Goal: Information Seeking & Learning: Find specific fact

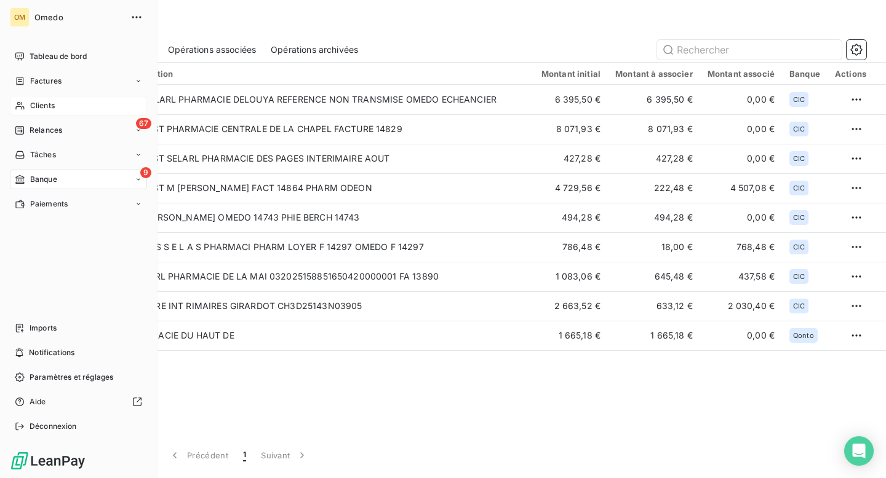
click at [36, 108] on span "Clients" at bounding box center [42, 105] width 25 height 11
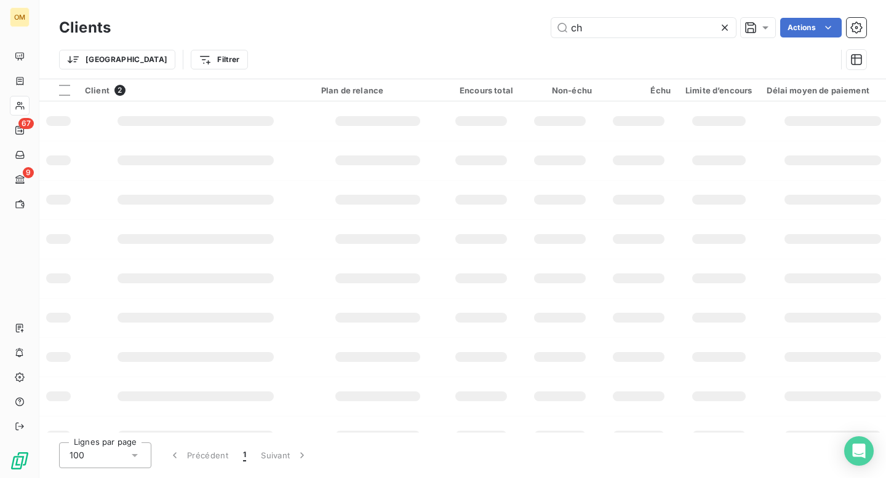
type input "c"
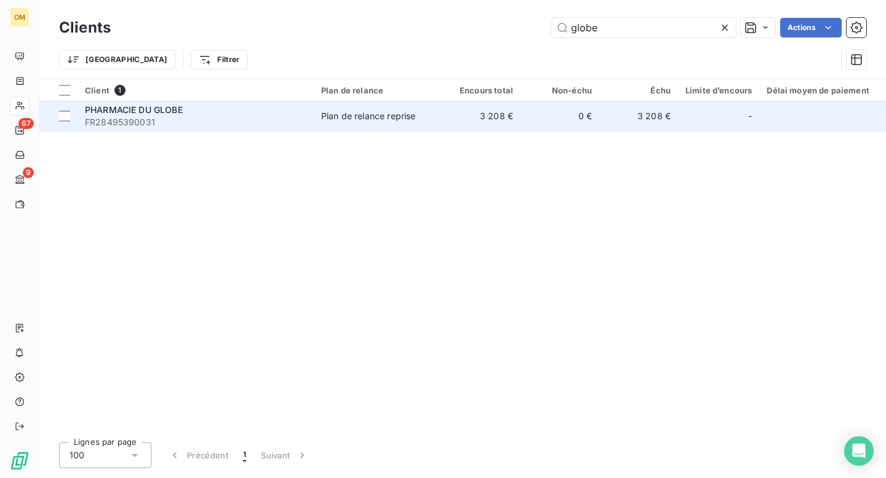
type input "globe"
click at [463, 123] on td "3 208 €" at bounding box center [481, 116] width 79 height 30
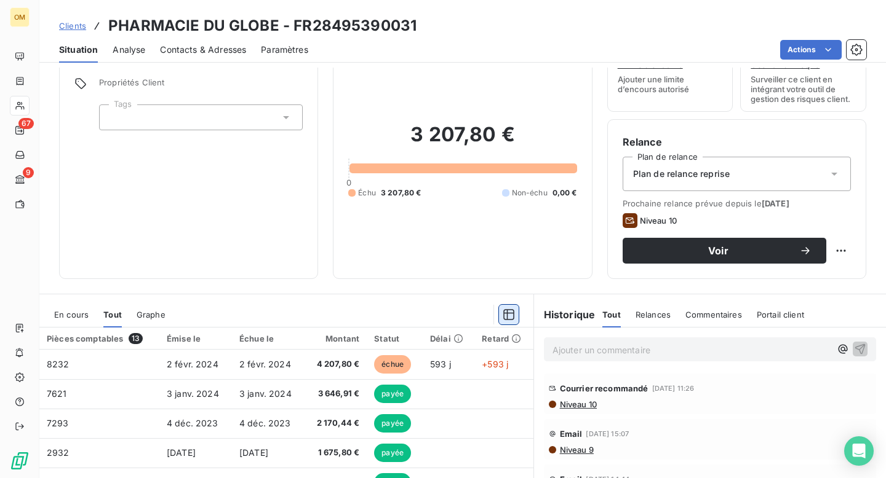
scroll to position [69, 0]
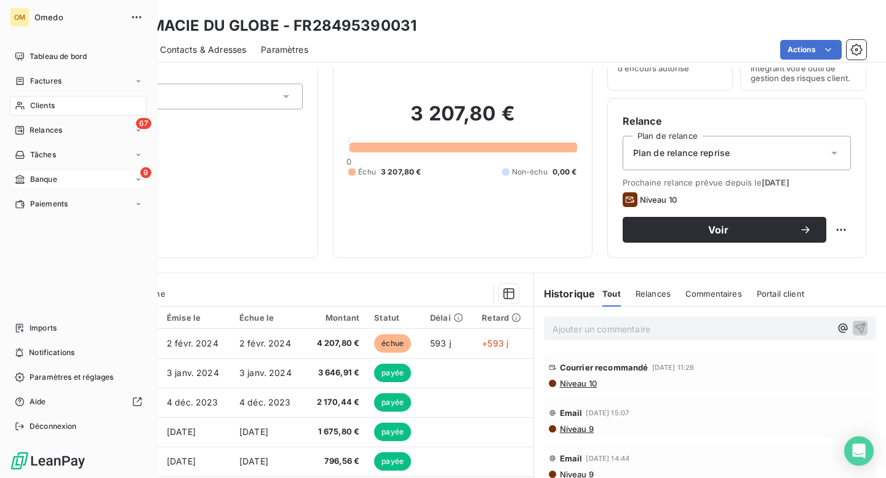
click at [45, 178] on span "Banque" at bounding box center [43, 179] width 27 height 11
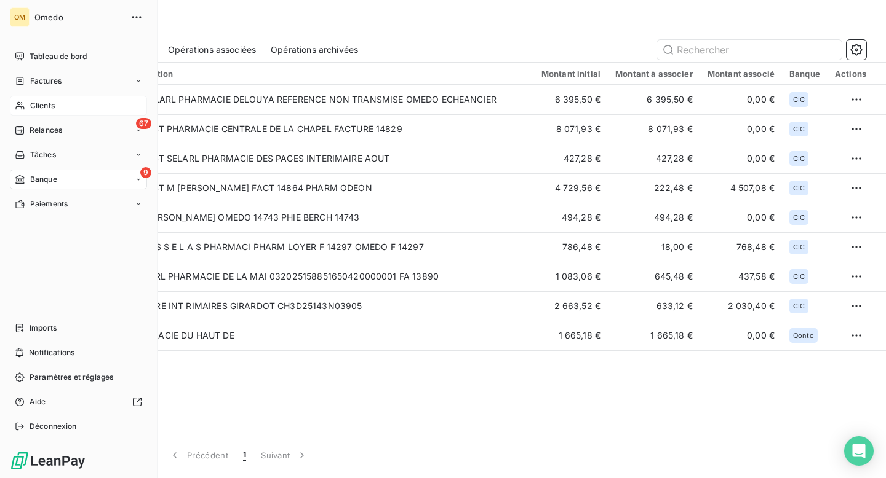
click at [40, 104] on span "Clients" at bounding box center [42, 105] width 25 height 11
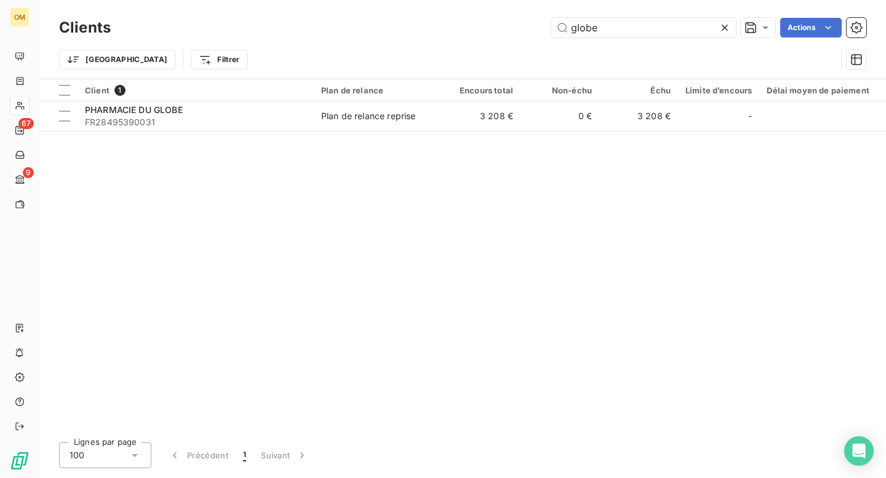
click at [723, 26] on icon at bounding box center [724, 28] width 12 height 12
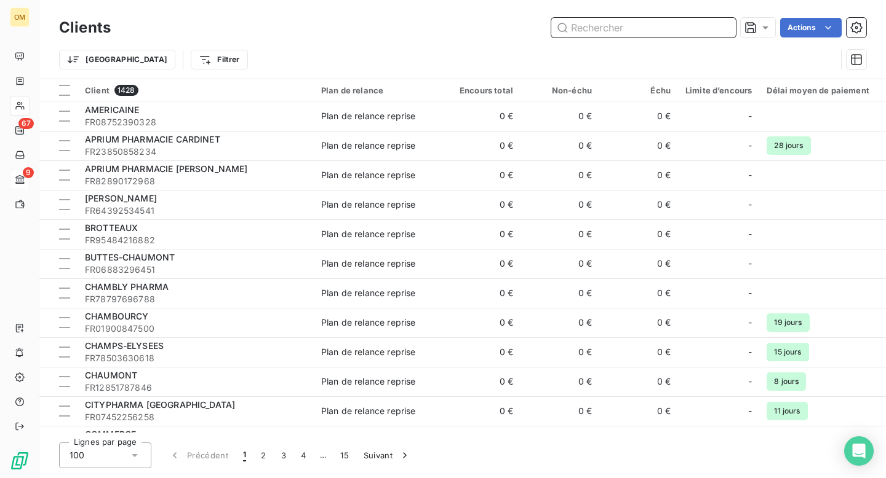
click at [630, 27] on input "text" at bounding box center [643, 28] width 185 height 20
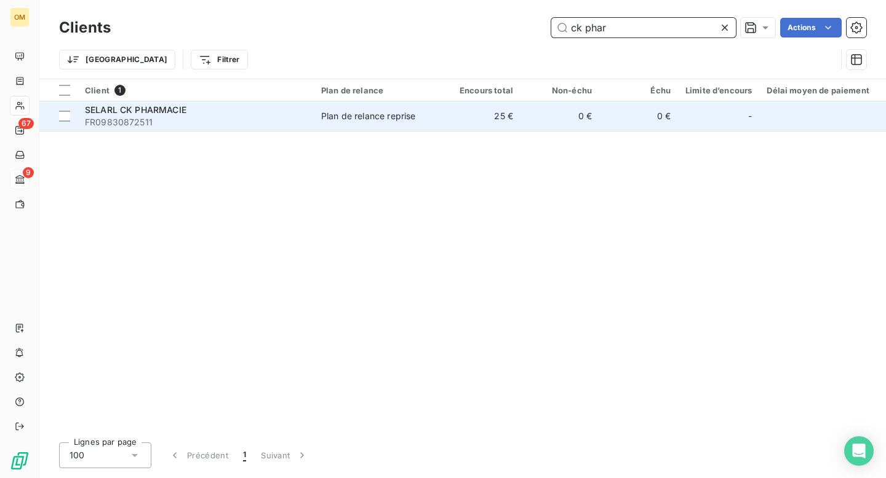
type input "ck phar"
click at [387, 125] on td "Plan de relance reprise" at bounding box center [378, 116] width 128 height 30
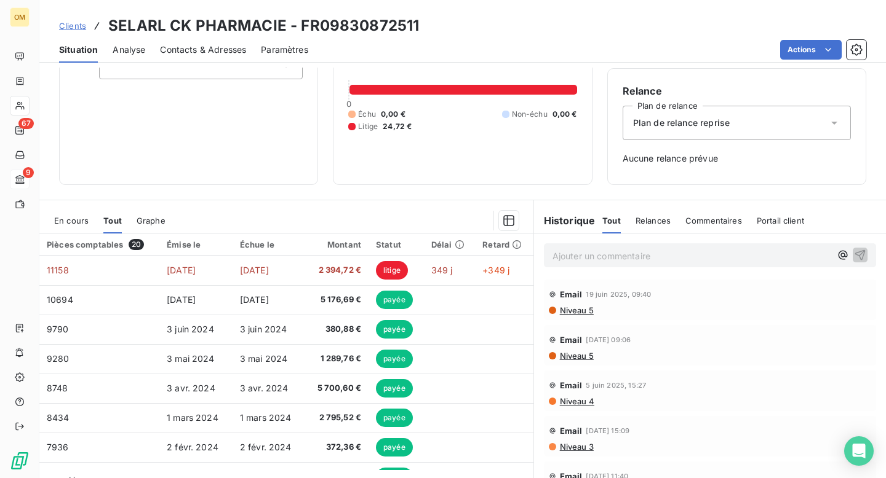
scroll to position [109, 0]
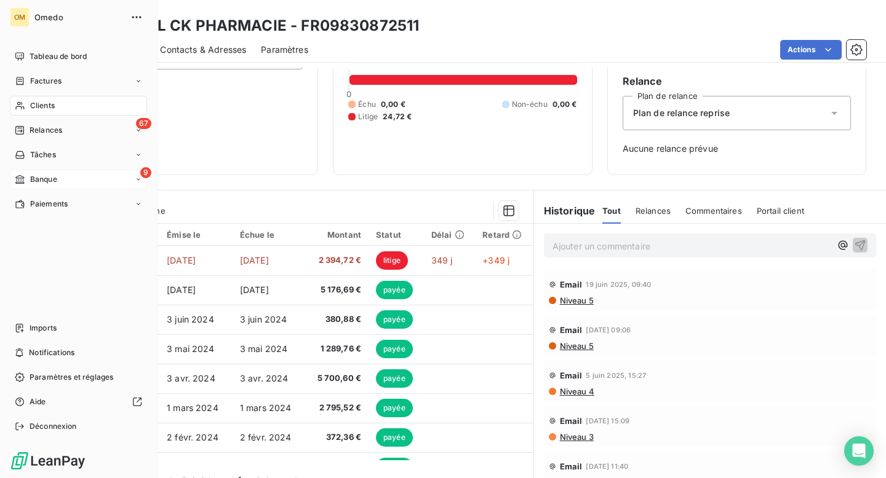
click at [56, 105] on div "Clients" at bounding box center [78, 106] width 137 height 20
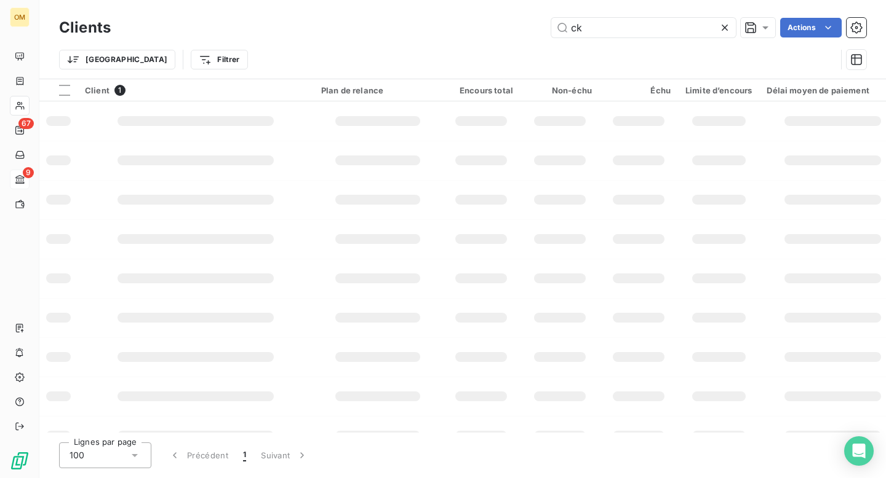
type input "c"
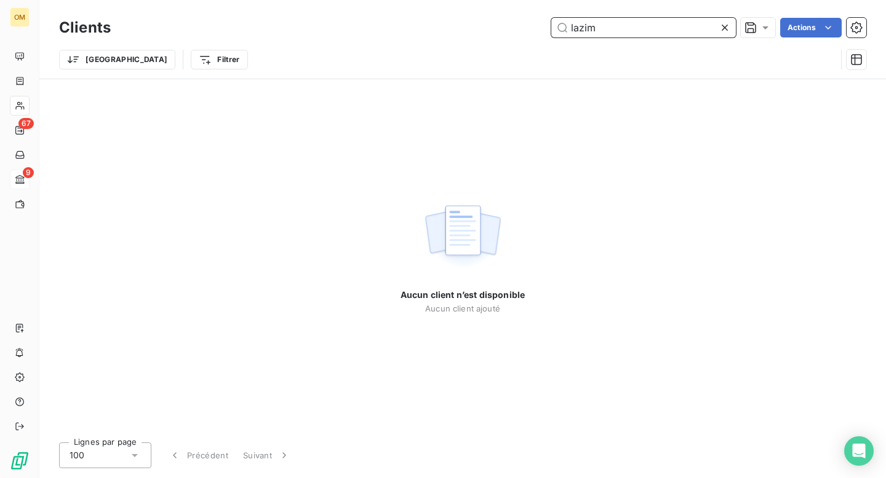
type input "lazim"
drag, startPoint x: 620, startPoint y: 30, endPoint x: 628, endPoint y: 30, distance: 8.0
click at [614, 30] on input "lazim" at bounding box center [643, 28] width 185 height 20
click at [723, 26] on icon at bounding box center [724, 28] width 12 height 12
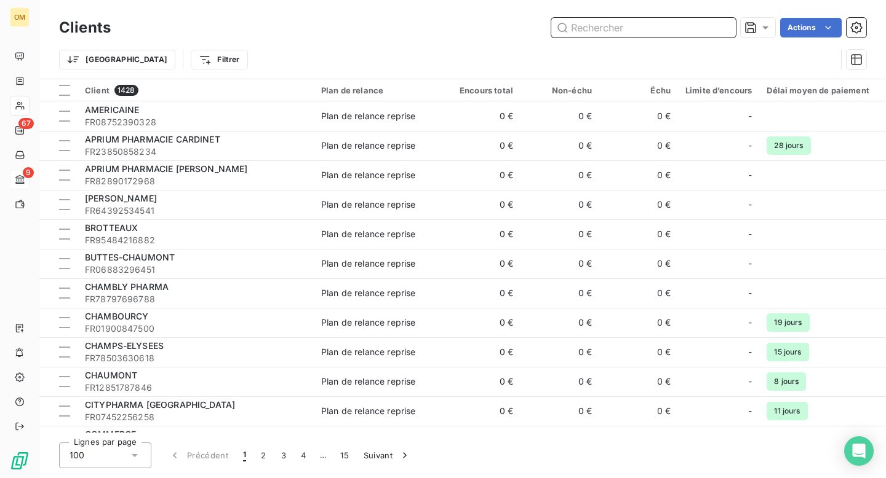
click at [669, 23] on input "text" at bounding box center [643, 28] width 185 height 20
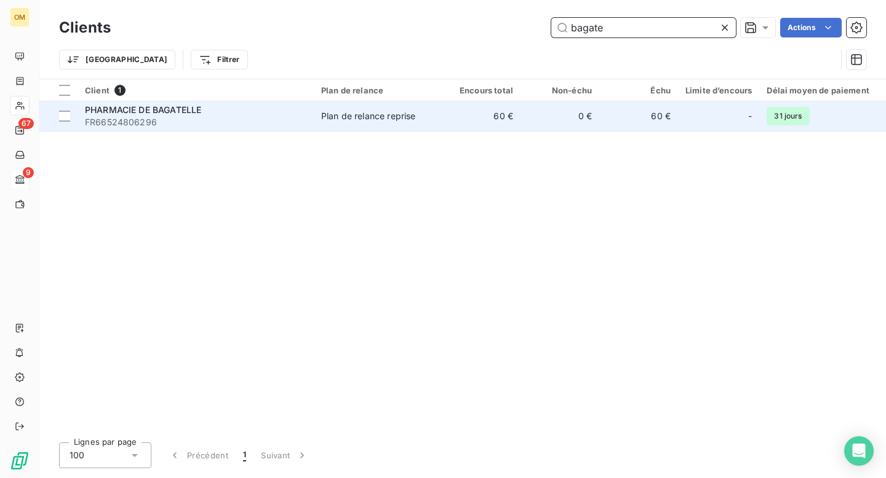
type input "bagate"
click at [473, 119] on td "60 €" at bounding box center [481, 116] width 79 height 30
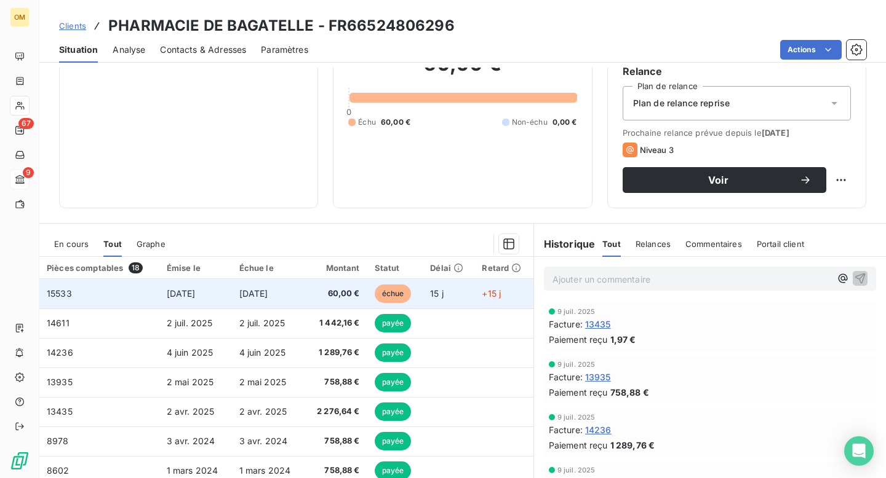
click at [63, 293] on span "15533" at bounding box center [59, 293] width 25 height 10
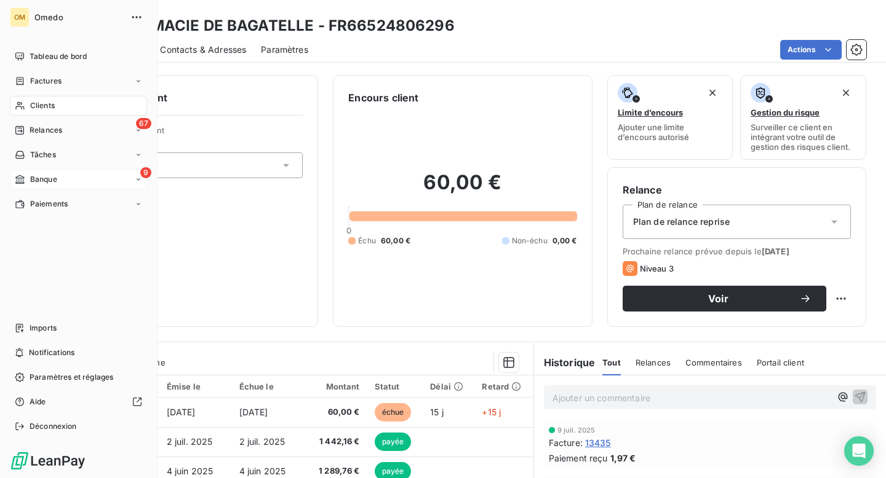
click at [41, 109] on span "Clients" at bounding box center [42, 105] width 25 height 11
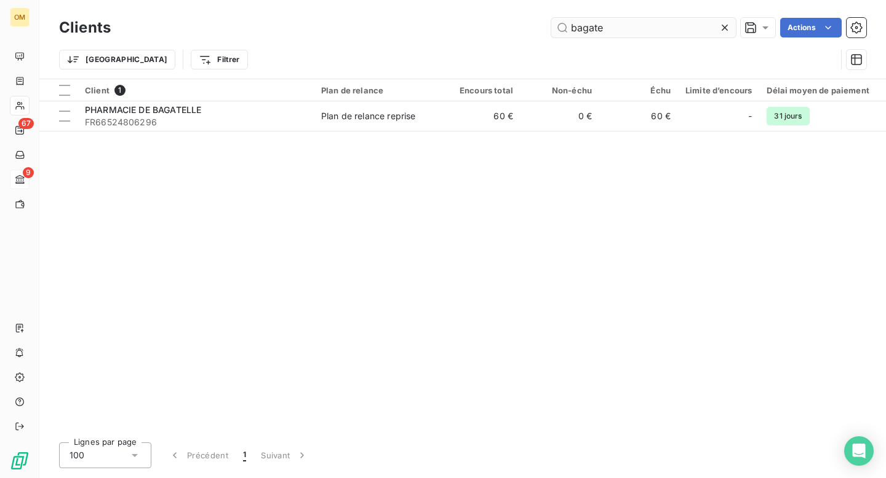
drag, startPoint x: 617, startPoint y: 28, endPoint x: 562, endPoint y: 26, distance: 56.0
click at [562, 26] on input "bagate" at bounding box center [643, 28] width 185 height 20
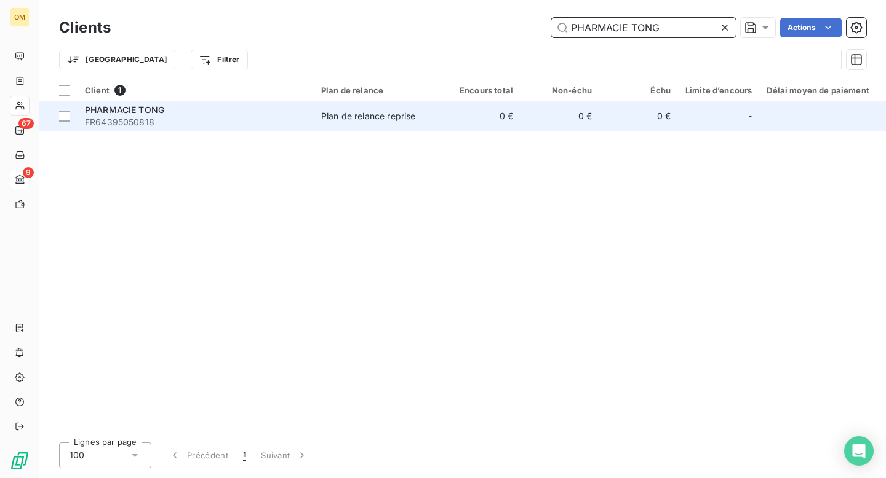
type input "PHARMACIE TONG"
click at [450, 122] on td "0 €" at bounding box center [481, 116] width 79 height 30
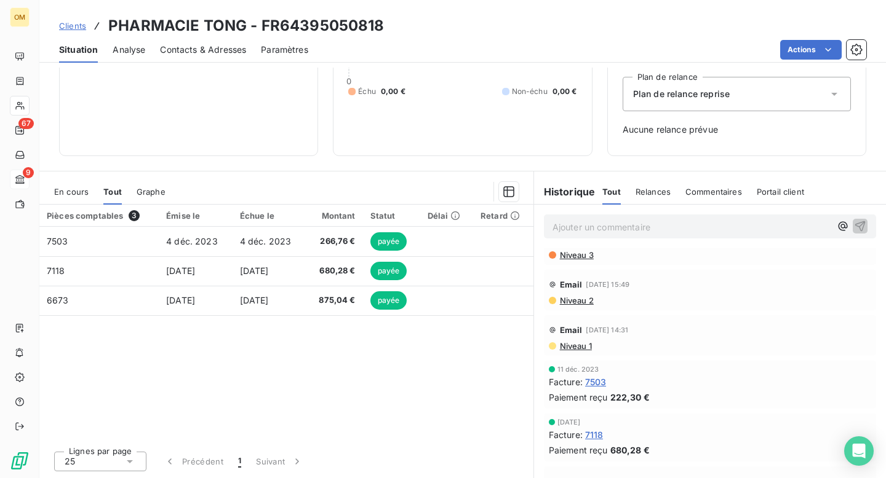
scroll to position [276, 0]
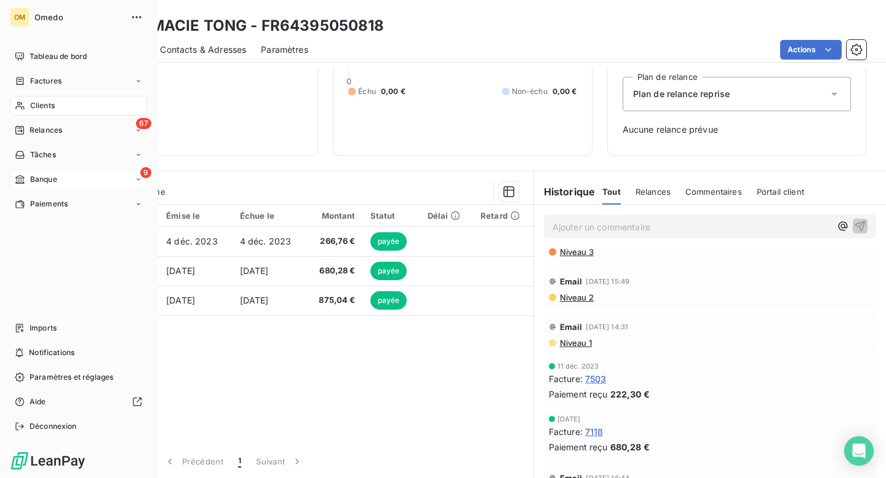
click at [41, 105] on span "Clients" at bounding box center [42, 105] width 25 height 11
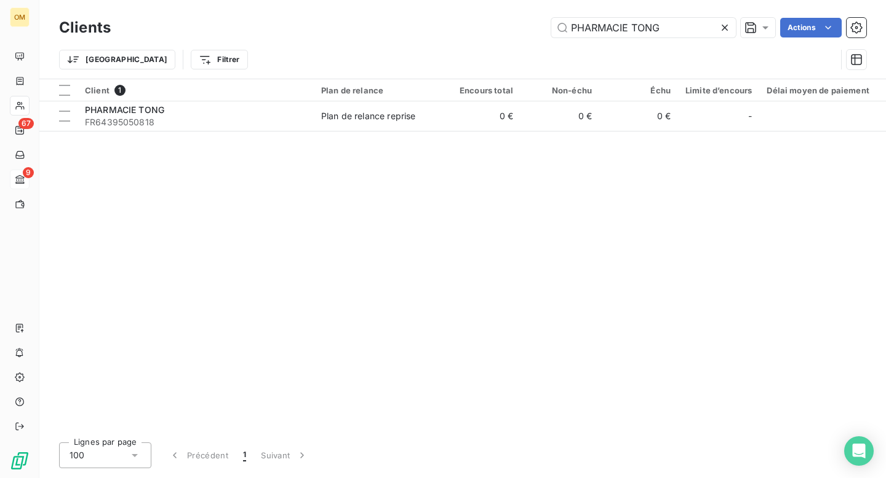
click at [722, 28] on icon at bounding box center [724, 28] width 12 height 12
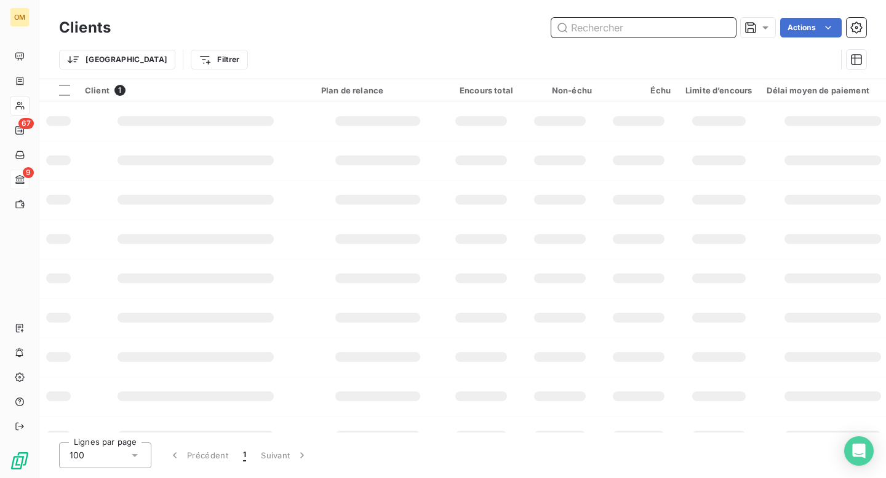
click at [643, 29] on input "text" at bounding box center [643, 28] width 185 height 20
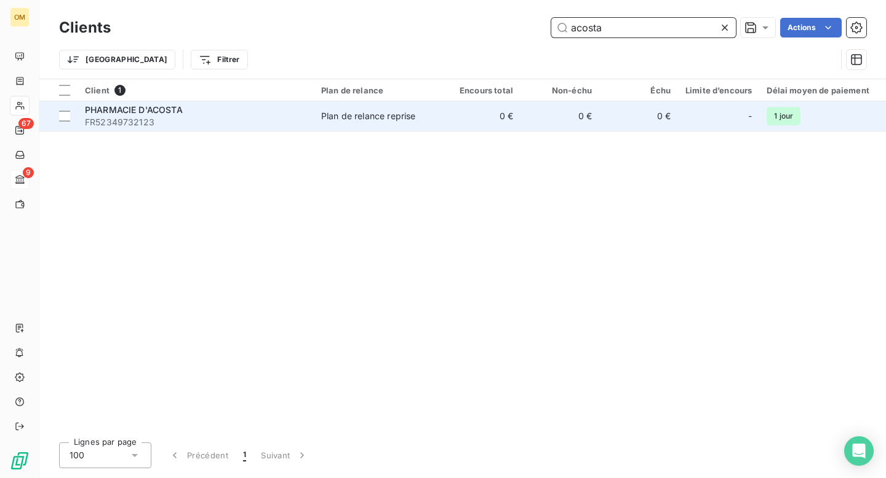
type input "acosta"
click at [465, 127] on td "0 €" at bounding box center [481, 116] width 79 height 30
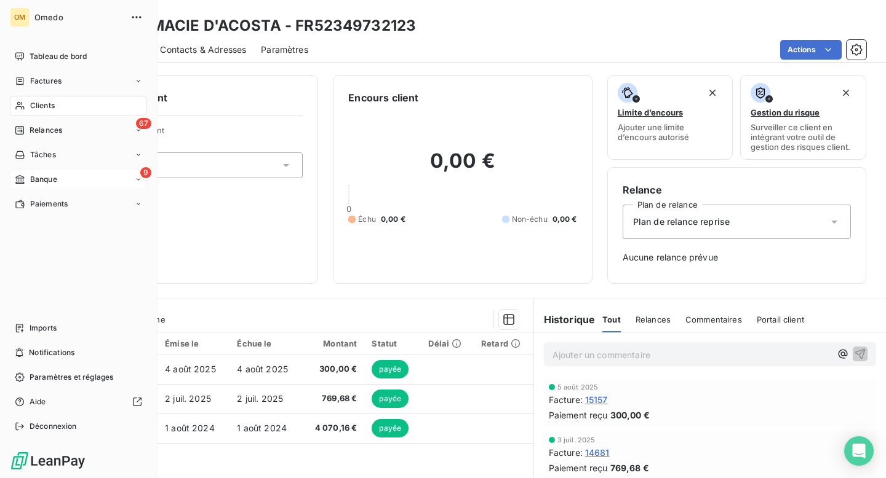
click at [47, 105] on span "Clients" at bounding box center [42, 105] width 25 height 11
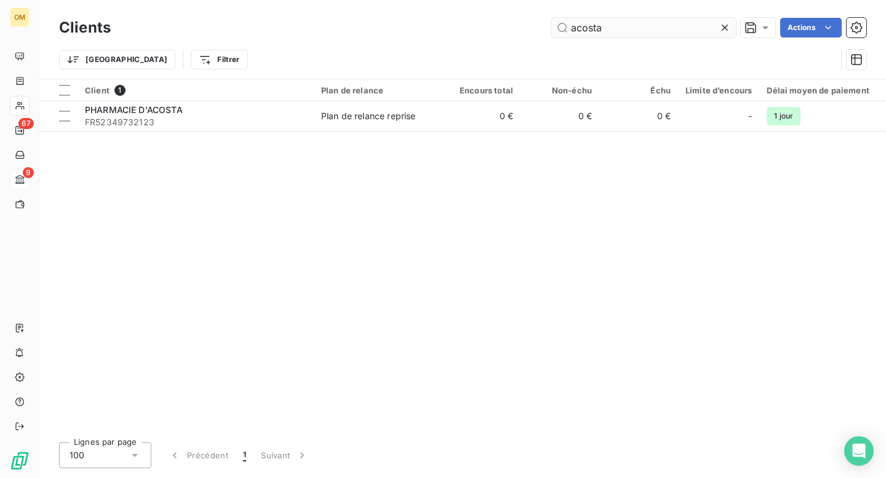
drag, startPoint x: 624, startPoint y: 33, endPoint x: 556, endPoint y: 25, distance: 68.7
click at [556, 25] on input "acosta" at bounding box center [643, 28] width 185 height 20
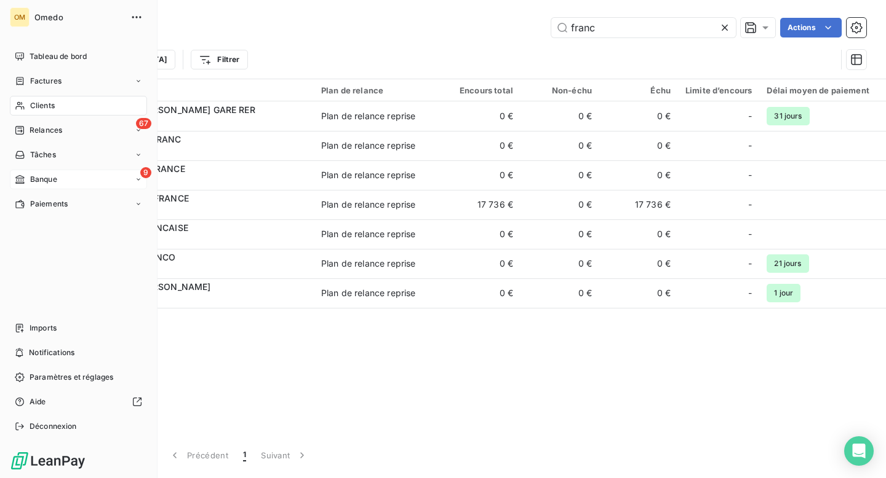
click at [40, 103] on span "Clients" at bounding box center [42, 105] width 25 height 11
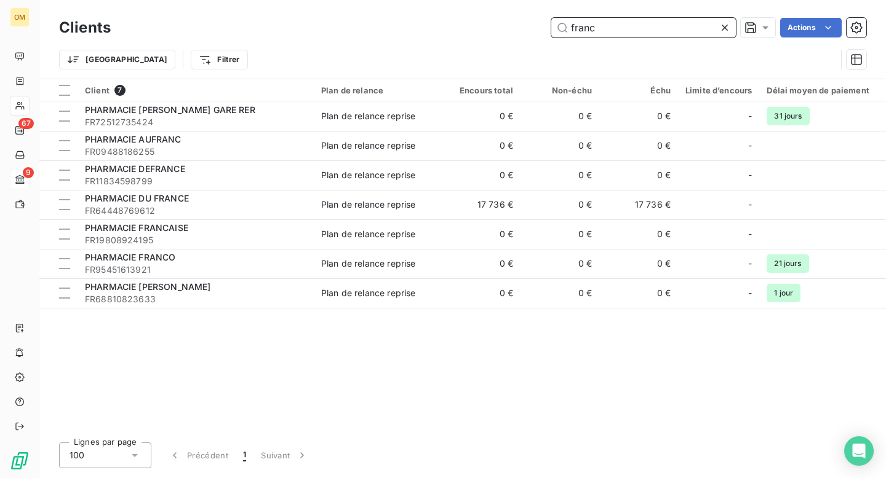
drag, startPoint x: 599, startPoint y: 29, endPoint x: 541, endPoint y: 28, distance: 57.8
click at [541, 28] on div "franc Actions" at bounding box center [495, 28] width 740 height 20
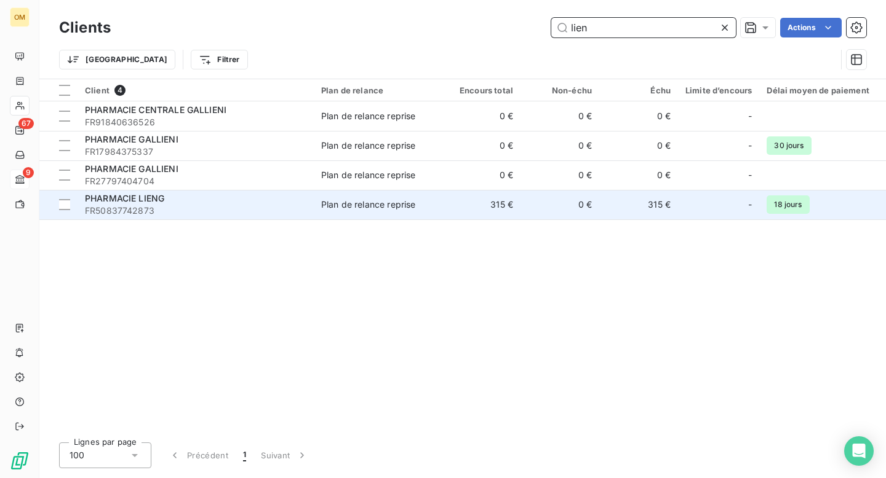
type input "lien"
click at [252, 202] on div "PHARMACIE LIENG" at bounding box center [195, 199] width 221 height 12
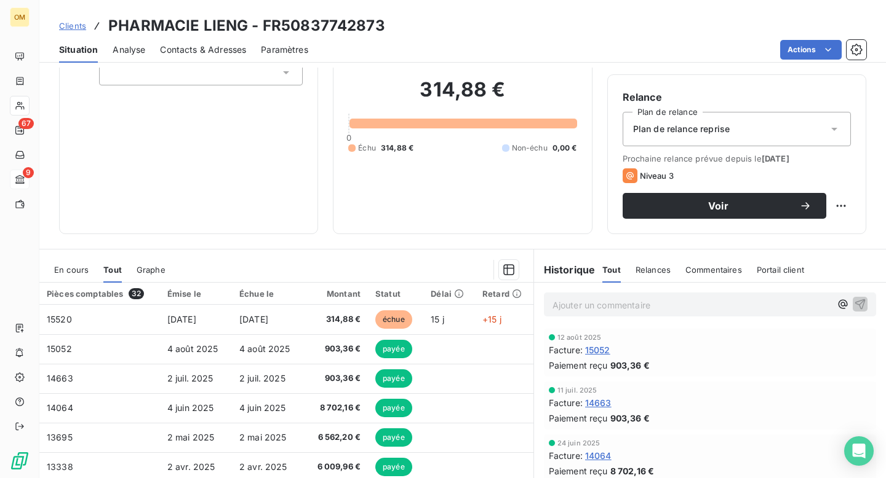
scroll to position [95, 0]
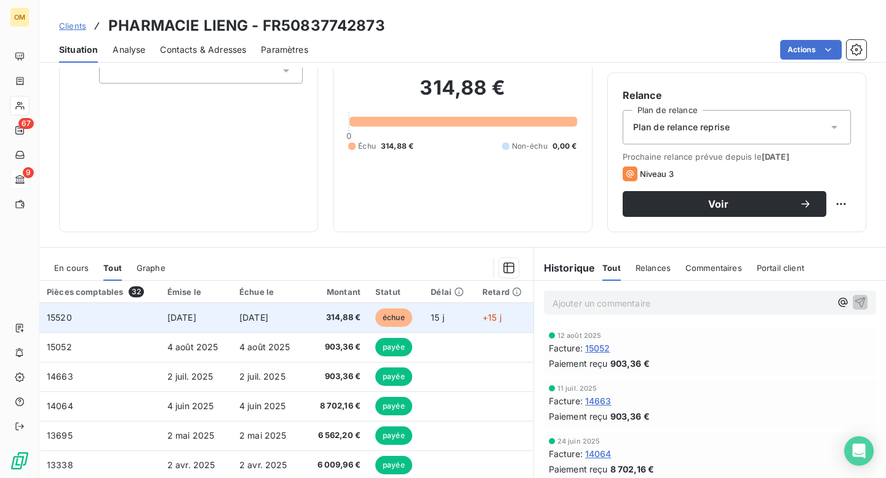
click at [61, 317] on span "15520" at bounding box center [59, 317] width 25 height 10
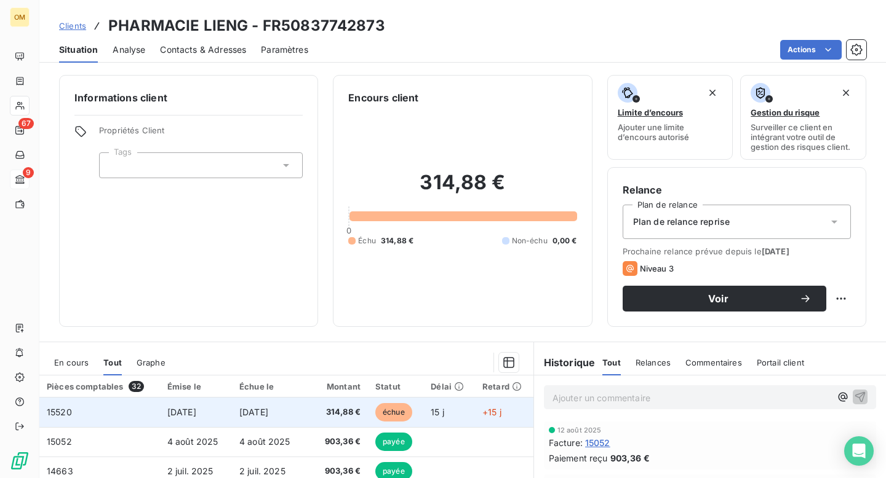
click at [58, 410] on span "15520" at bounding box center [59, 412] width 25 height 10
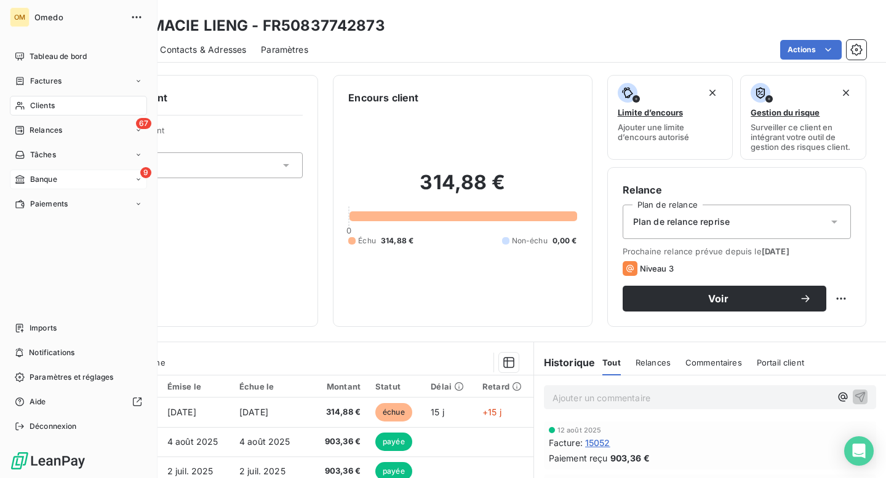
click at [43, 106] on span "Clients" at bounding box center [42, 105] width 25 height 11
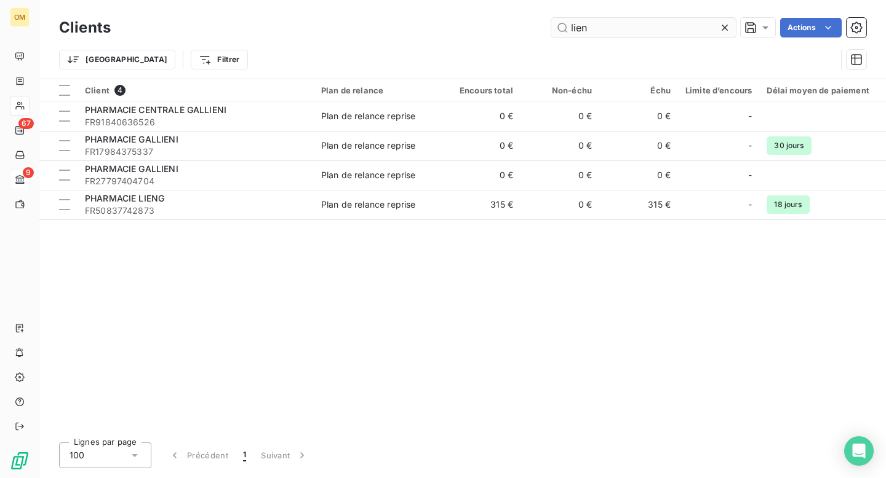
drag, startPoint x: 594, startPoint y: 26, endPoint x: 560, endPoint y: 26, distance: 33.8
click at [560, 26] on input "lien" at bounding box center [643, 28] width 185 height 20
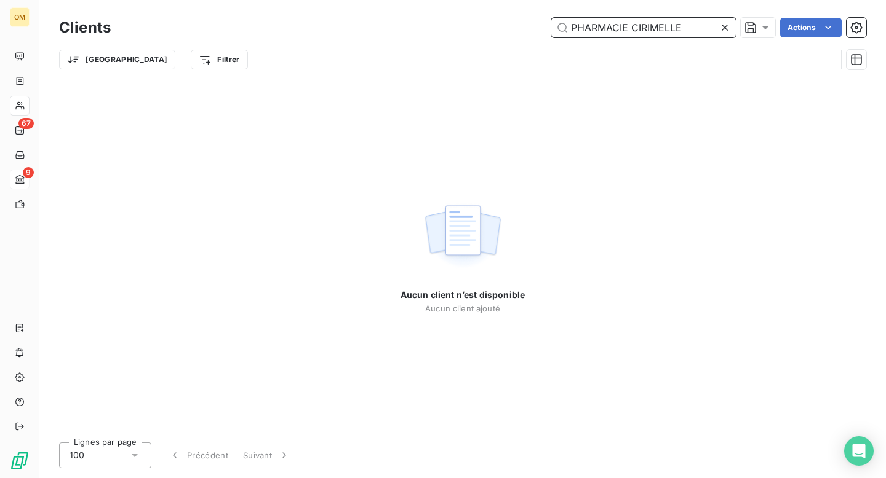
drag, startPoint x: 628, startPoint y: 27, endPoint x: 562, endPoint y: 28, distance: 66.4
click at [562, 28] on input "PHARMACIE CIRIMELLE" at bounding box center [643, 28] width 185 height 20
click at [635, 23] on input "CIRIMELLE" at bounding box center [643, 28] width 185 height 20
drag, startPoint x: 632, startPoint y: 29, endPoint x: 552, endPoint y: 28, distance: 79.3
click at [552, 28] on input "CIRIMELLE" at bounding box center [643, 28] width 185 height 20
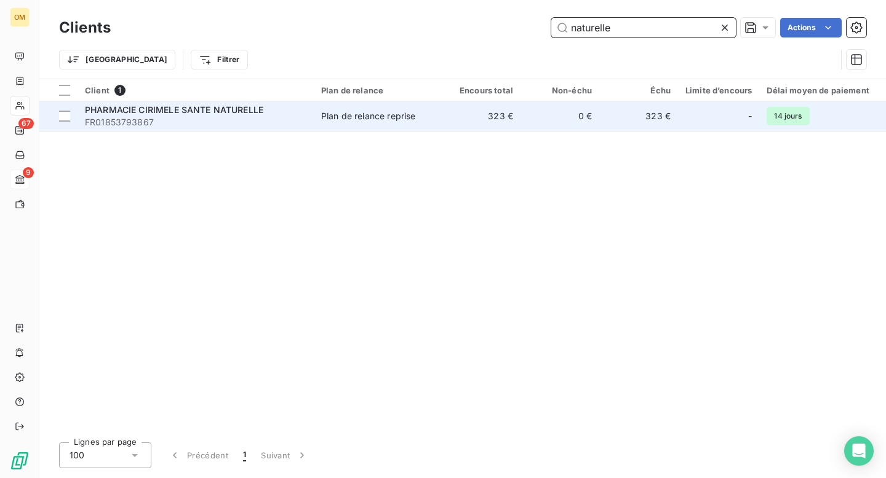
type input "naturelle"
click at [451, 122] on td "323 €" at bounding box center [481, 116] width 79 height 30
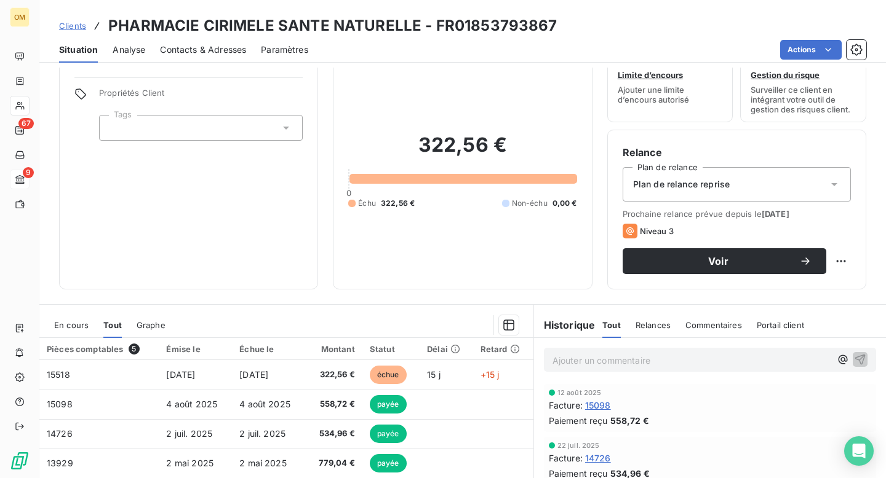
scroll to position [38, 0]
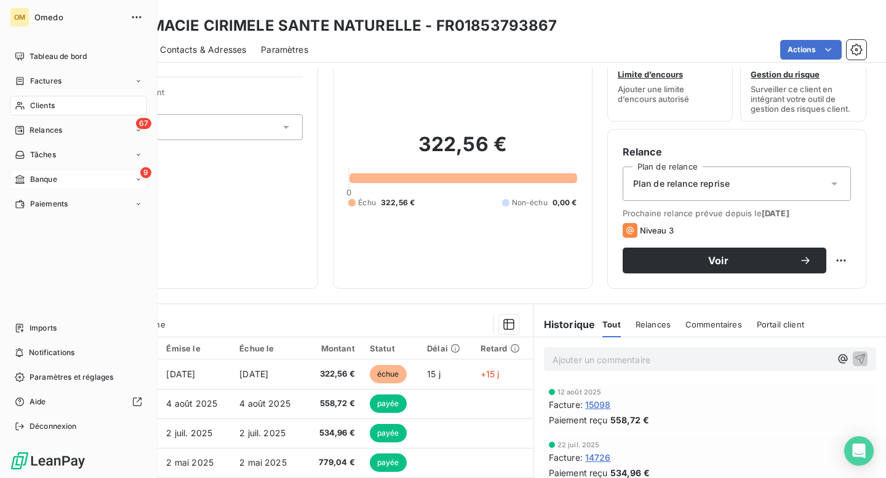
click at [46, 97] on div "Clients" at bounding box center [78, 106] width 137 height 20
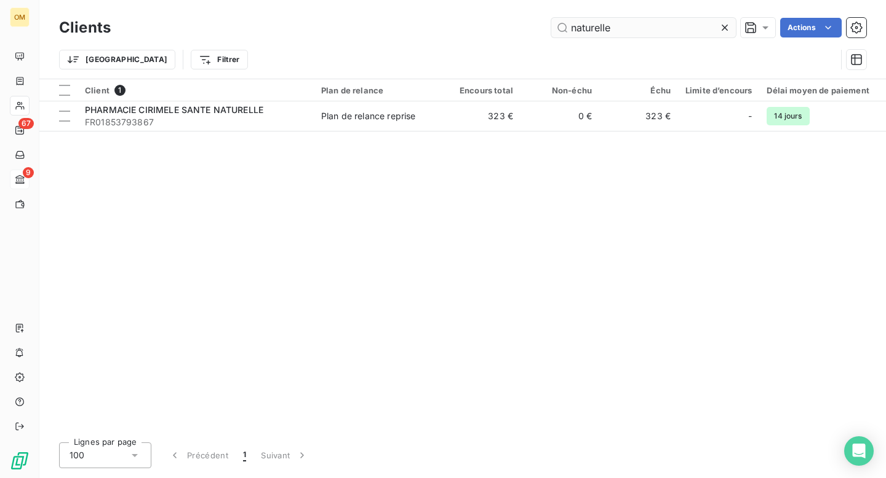
drag, startPoint x: 613, startPoint y: 24, endPoint x: 560, endPoint y: 27, distance: 53.0
click at [560, 27] on input "naturelle" at bounding box center [643, 28] width 185 height 20
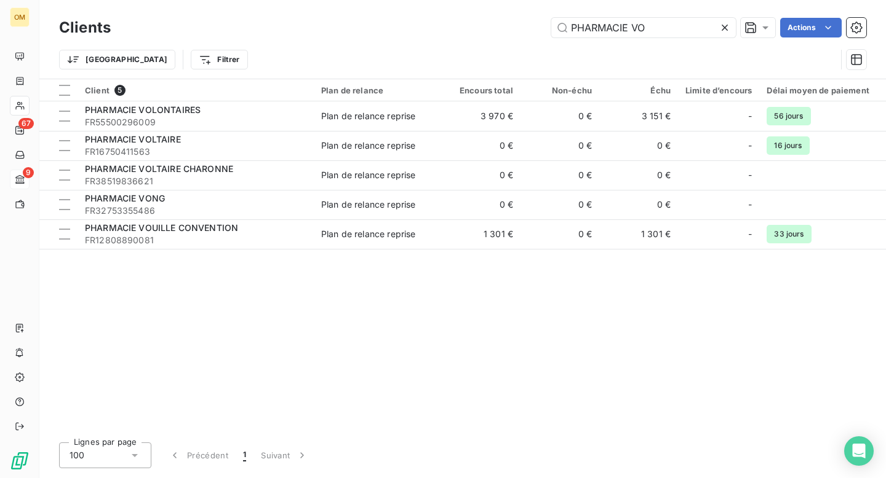
type input "PHARMACIE VO"
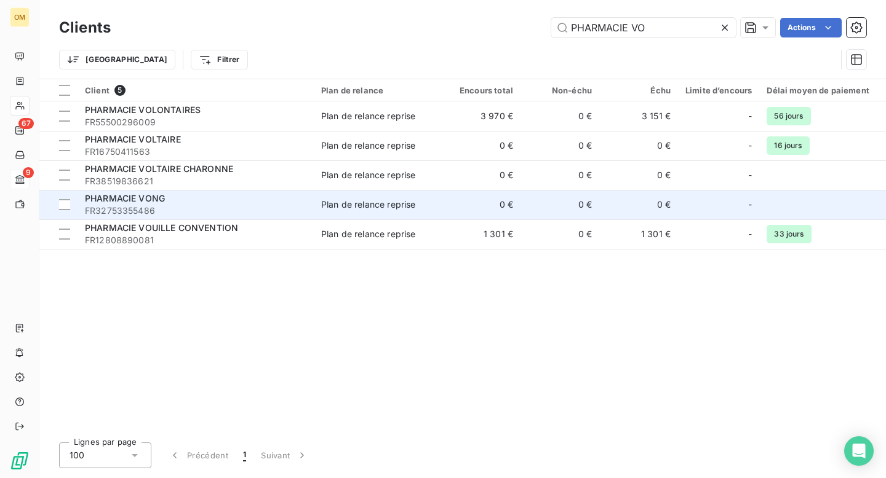
click at [244, 202] on div "PHARMACIE VONG" at bounding box center [195, 199] width 221 height 12
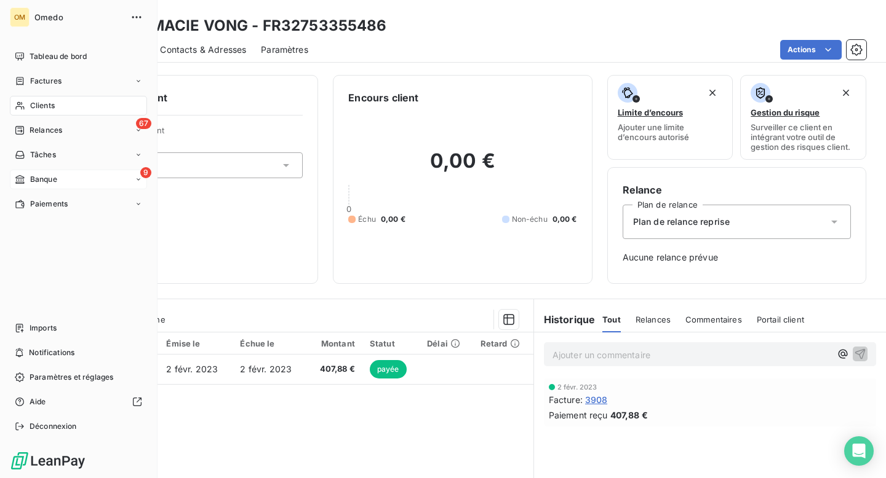
click at [43, 105] on span "Clients" at bounding box center [42, 105] width 25 height 11
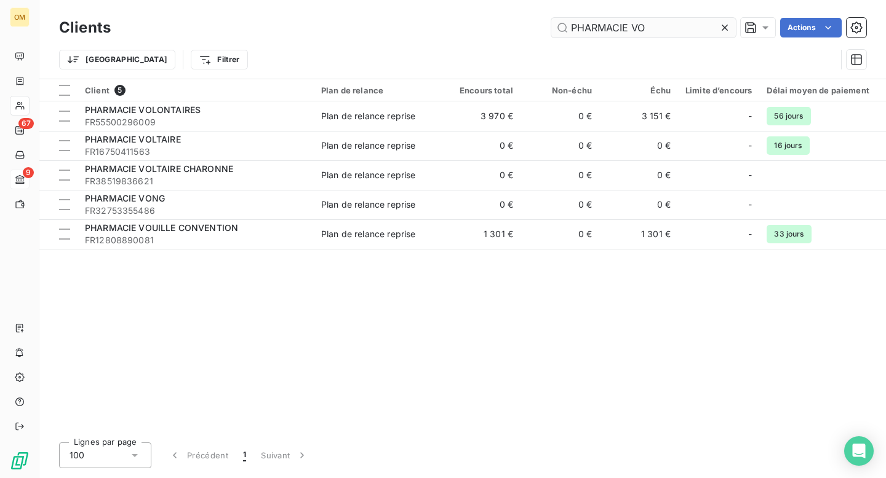
drag, startPoint x: 655, startPoint y: 28, endPoint x: 560, endPoint y: 25, distance: 94.8
click at [560, 25] on input "PHARMACIE VO" at bounding box center [643, 28] width 185 height 20
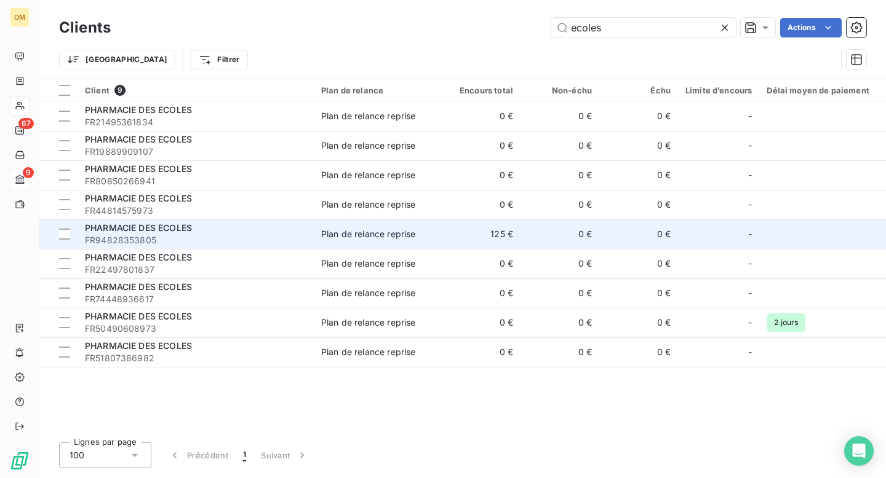
type input "ecoles"
click at [450, 236] on td "125 €" at bounding box center [481, 235] width 79 height 30
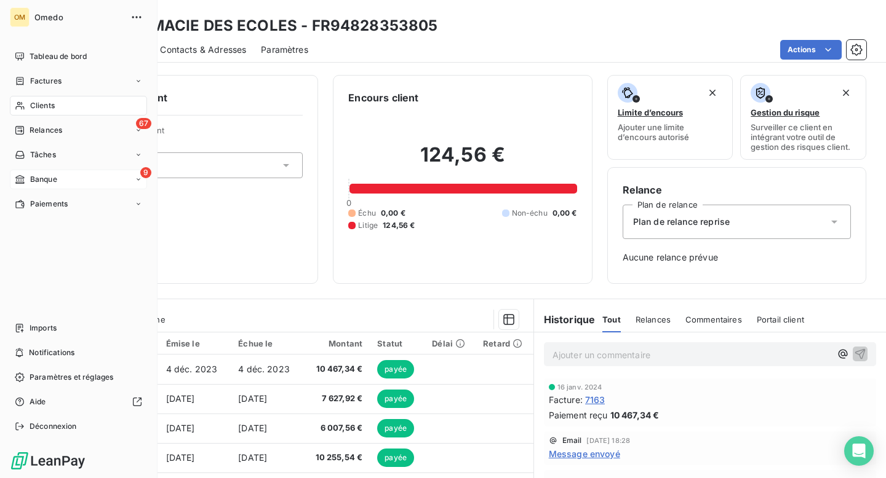
click at [44, 107] on span "Clients" at bounding box center [42, 105] width 25 height 11
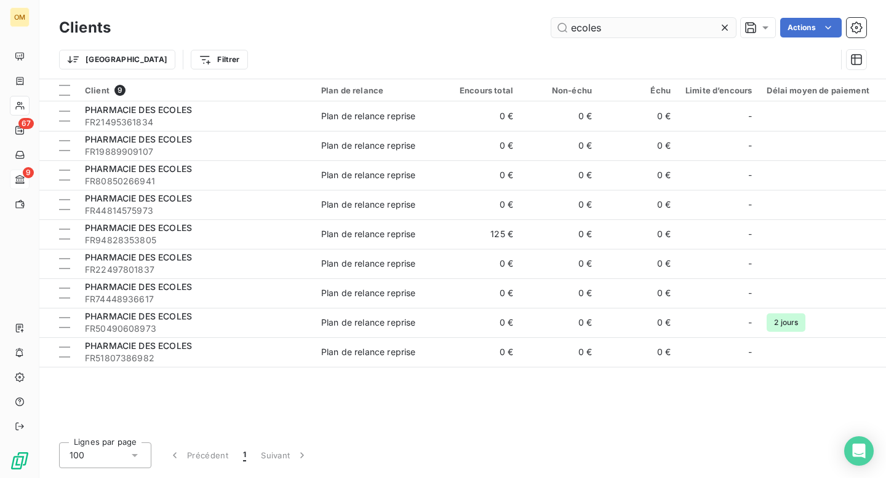
click at [611, 26] on input "ecoles" at bounding box center [643, 28] width 185 height 20
drag, startPoint x: 608, startPoint y: 28, endPoint x: 554, endPoint y: 28, distance: 53.5
click at [554, 28] on input "ecole" at bounding box center [643, 28] width 185 height 20
paste input "COQUELICOTS"
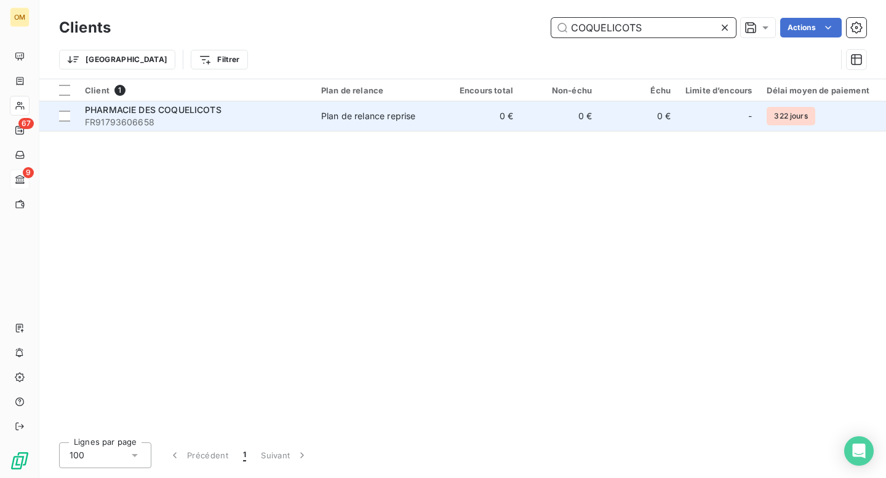
type input "COQUELICOTS"
click at [527, 125] on td "0 €" at bounding box center [559, 116] width 79 height 30
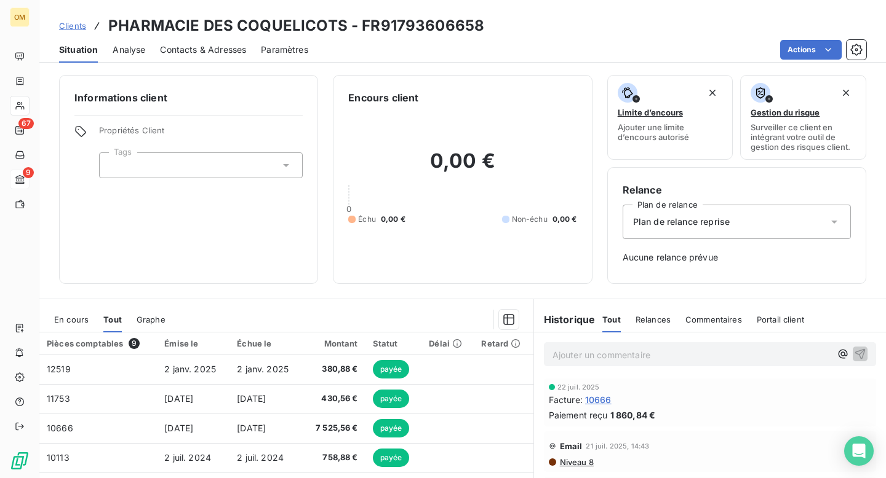
click at [599, 398] on span "10666" at bounding box center [598, 400] width 26 height 13
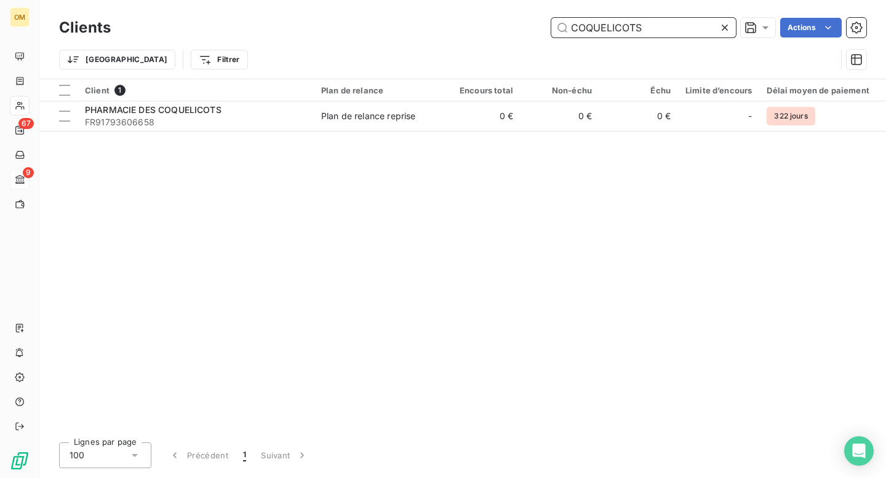
drag, startPoint x: 649, startPoint y: 29, endPoint x: 573, endPoint y: 28, distance: 76.3
click at [573, 28] on input "COQUELICOTS" at bounding box center [643, 28] width 185 height 20
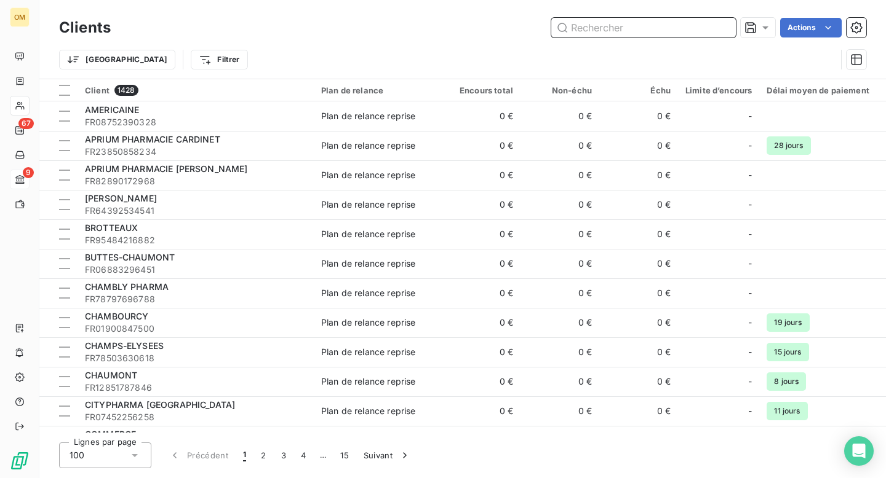
click at [590, 31] on input "text" at bounding box center [643, 28] width 185 height 20
paste input "COQUELICOTS"
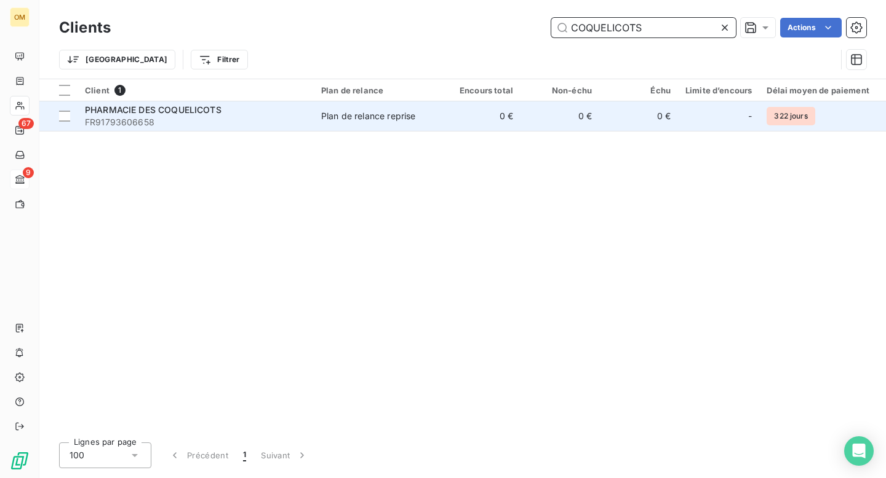
type input "COQUELICOTS"
click at [497, 115] on td "0 €" at bounding box center [481, 116] width 79 height 30
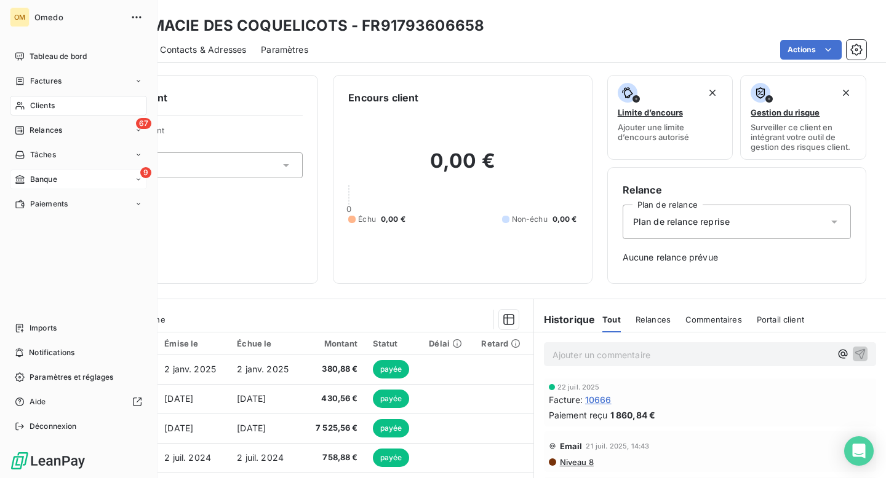
click at [41, 105] on span "Clients" at bounding box center [42, 105] width 25 height 11
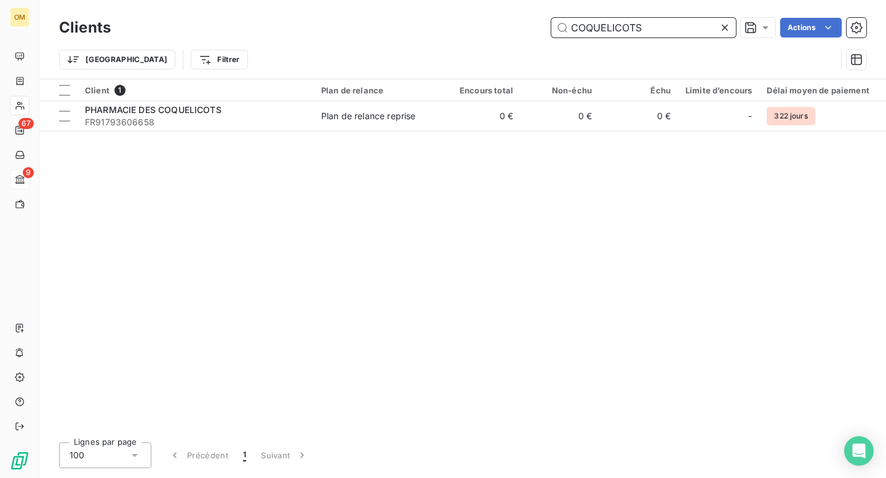
drag, startPoint x: 646, startPoint y: 25, endPoint x: 563, endPoint y: 27, distance: 83.0
click at [563, 27] on input "COQUELICOTS" at bounding box center [643, 28] width 185 height 20
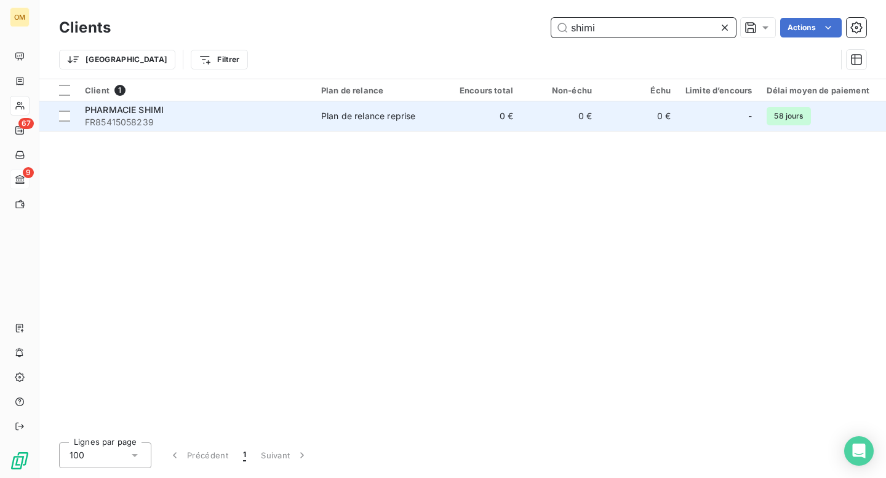
type input "shimi"
click at [446, 124] on td "0 €" at bounding box center [481, 116] width 79 height 30
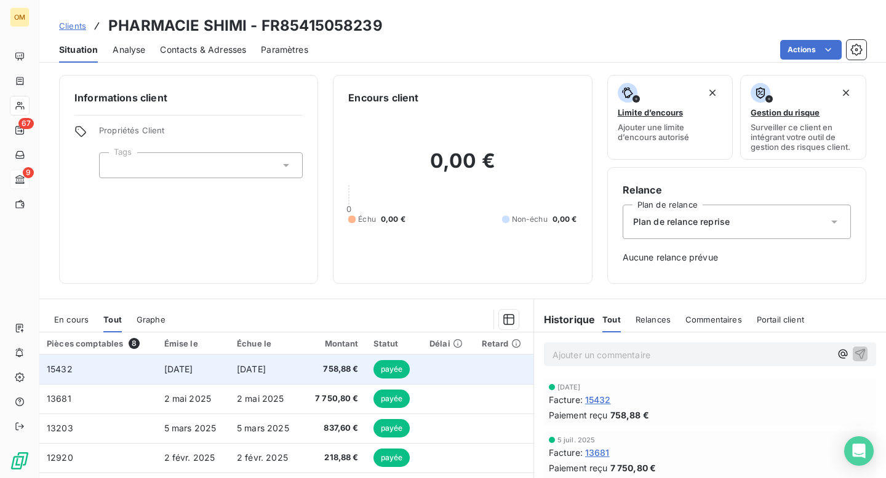
scroll to position [22, 0]
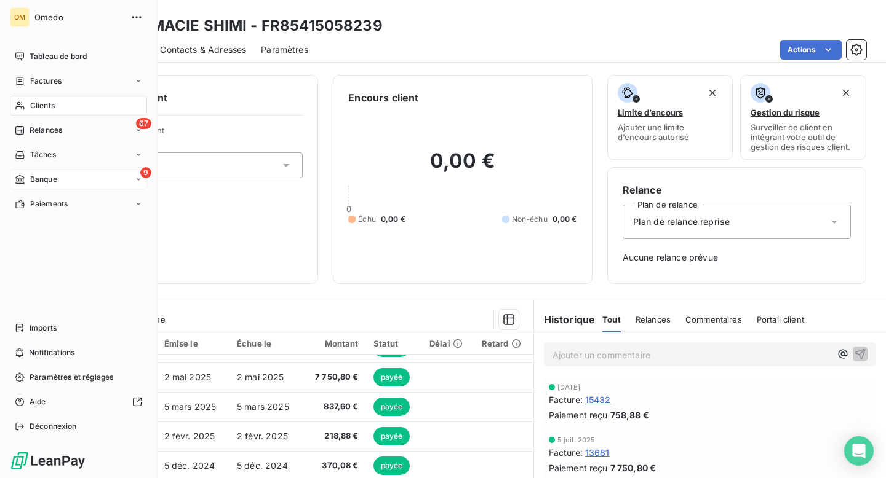
click at [47, 103] on span "Clients" at bounding box center [42, 105] width 25 height 11
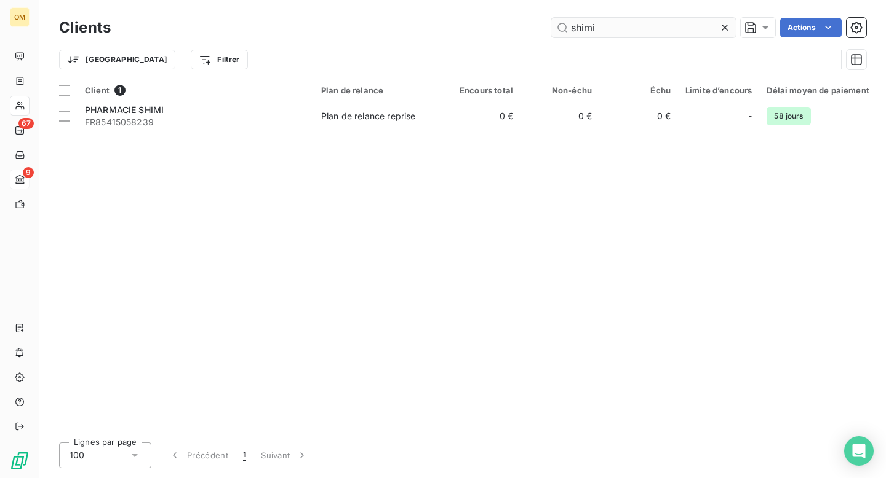
drag, startPoint x: 607, startPoint y: 28, endPoint x: 558, endPoint y: 29, distance: 49.2
click at [558, 29] on input "shimi" at bounding box center [643, 28] width 185 height 20
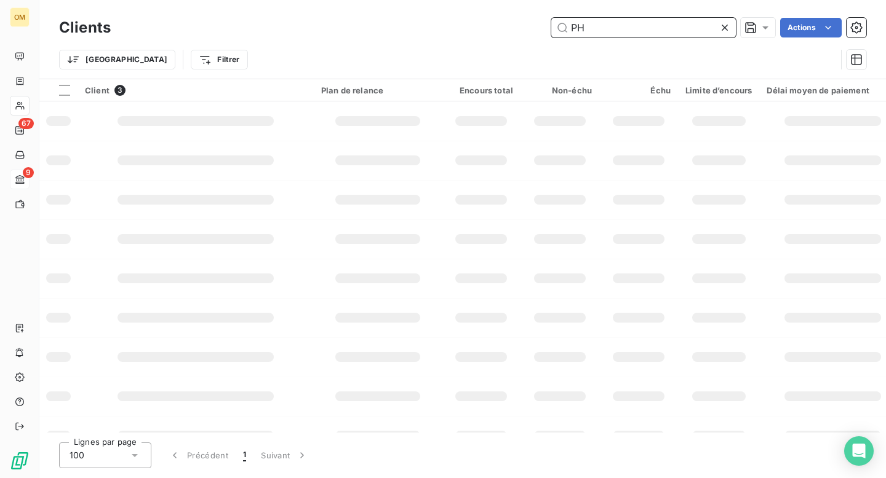
type input "P"
type input "k"
type input "e"
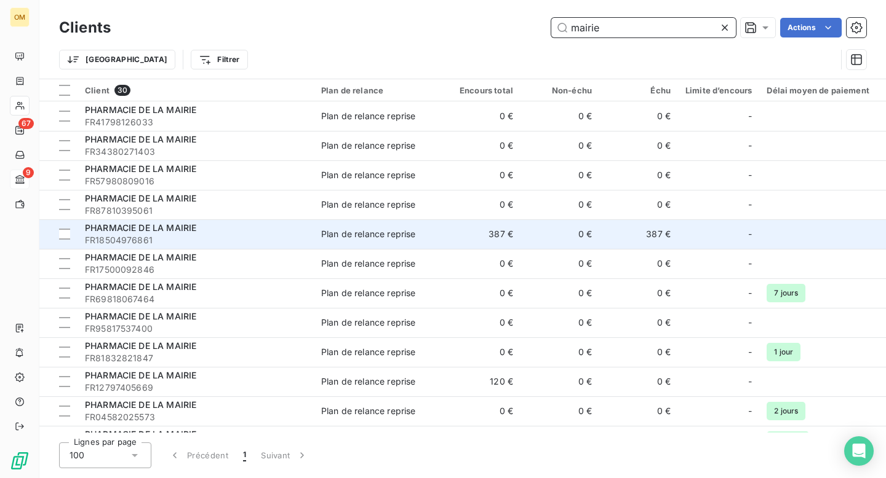
type input "mairie"
click at [470, 231] on td "387 €" at bounding box center [481, 235] width 79 height 30
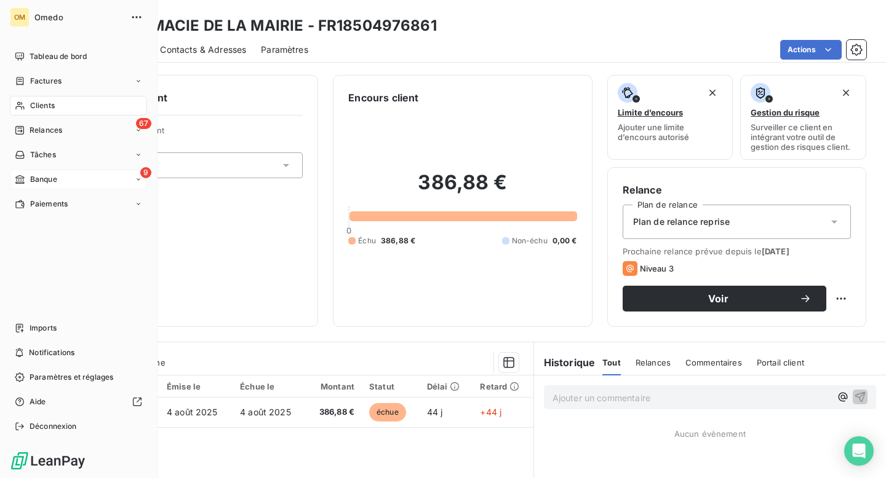
click at [46, 107] on span "Clients" at bounding box center [42, 105] width 25 height 11
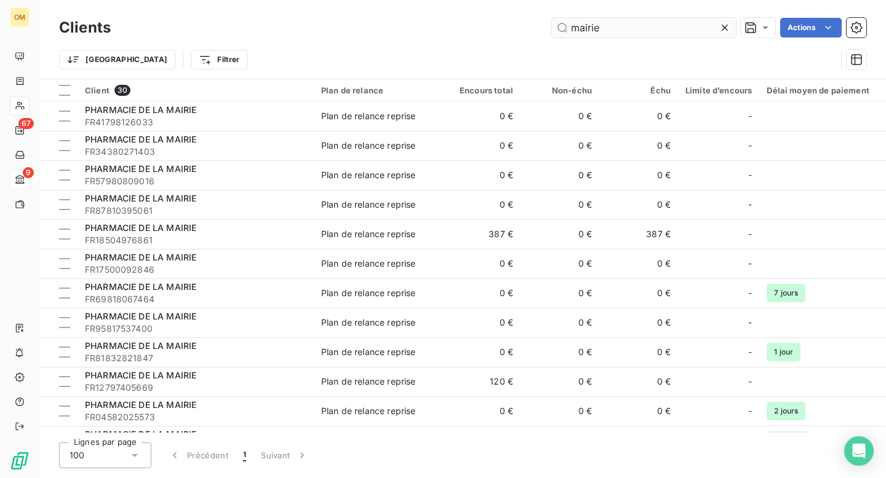
drag, startPoint x: 607, startPoint y: 29, endPoint x: 560, endPoint y: 29, distance: 46.7
click at [560, 29] on input "mairie" at bounding box center [643, 28] width 185 height 20
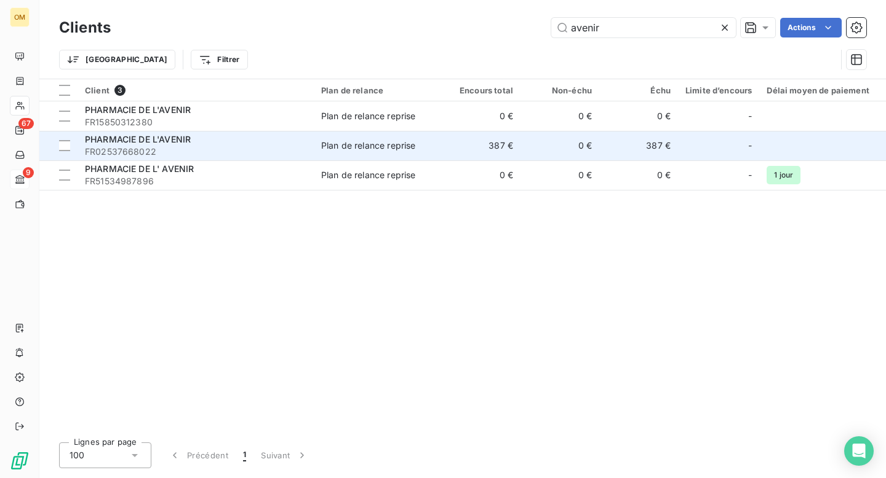
type input "avenir"
click at [460, 149] on td "387 €" at bounding box center [481, 146] width 79 height 30
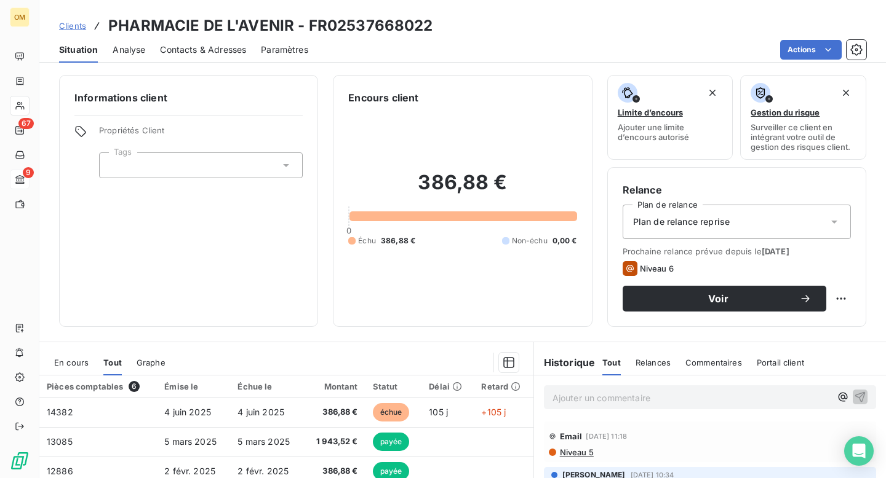
click at [376, 179] on h2 "386,88 €" at bounding box center [462, 188] width 228 height 37
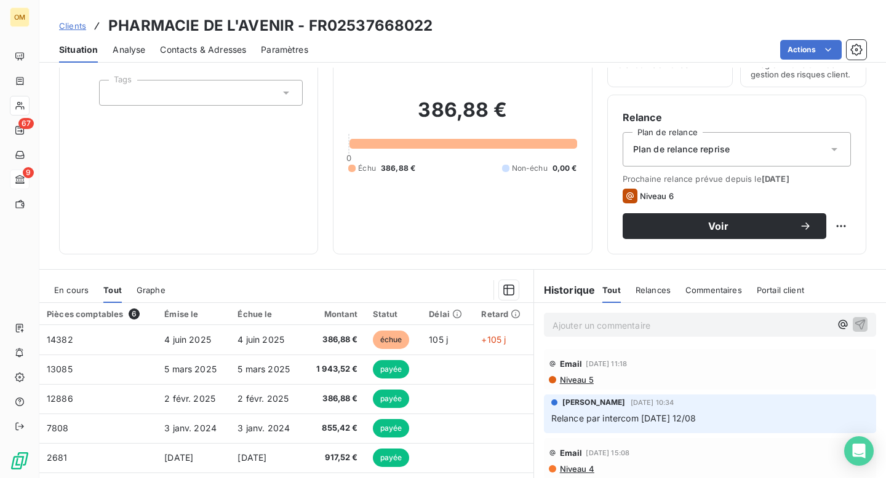
scroll to position [61, 0]
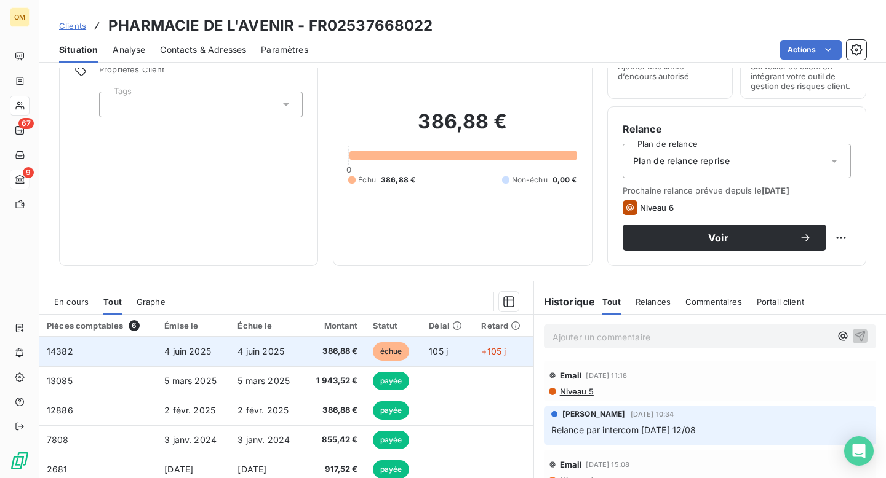
click at [65, 354] on span "14382" at bounding box center [60, 351] width 26 height 10
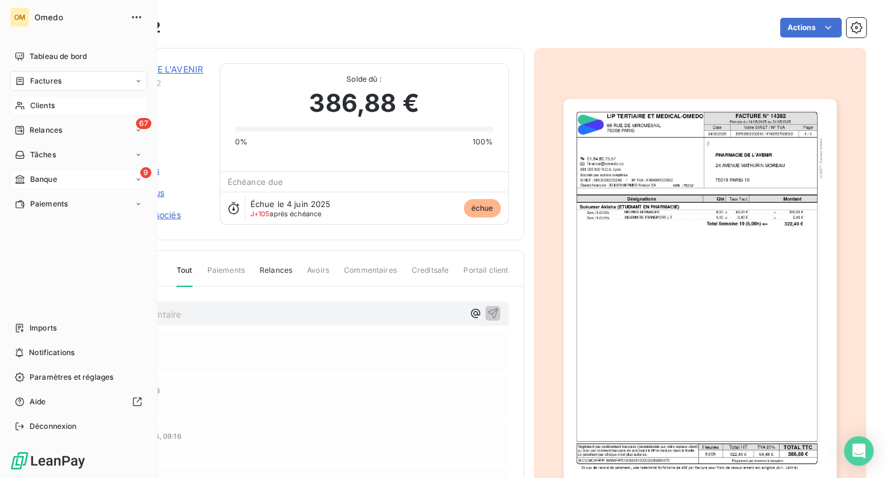
click at [38, 103] on span "Clients" at bounding box center [42, 105] width 25 height 11
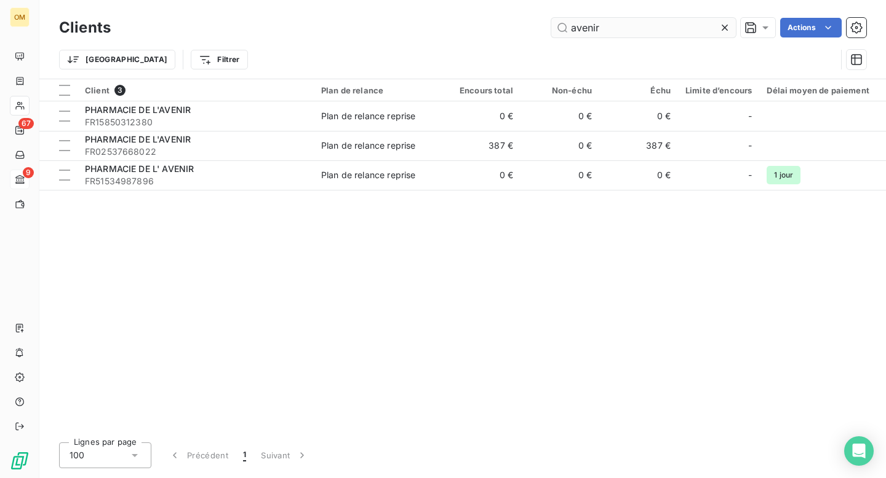
drag, startPoint x: 607, startPoint y: 30, endPoint x: 562, endPoint y: 29, distance: 45.5
click at [562, 29] on input "avenir" at bounding box center [643, 28] width 185 height 20
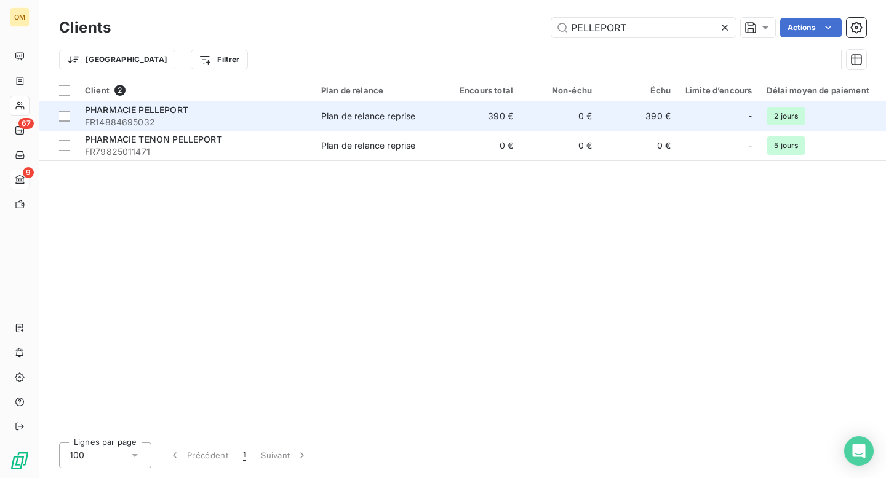
type input "PELLEPORT"
click at [279, 120] on span "FR14884695032" at bounding box center [195, 122] width 221 height 12
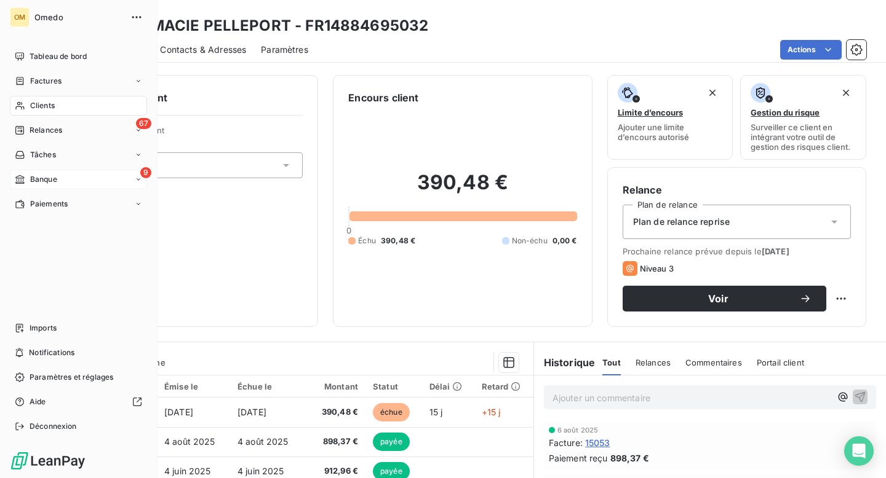
click at [43, 106] on span "Clients" at bounding box center [42, 105] width 25 height 11
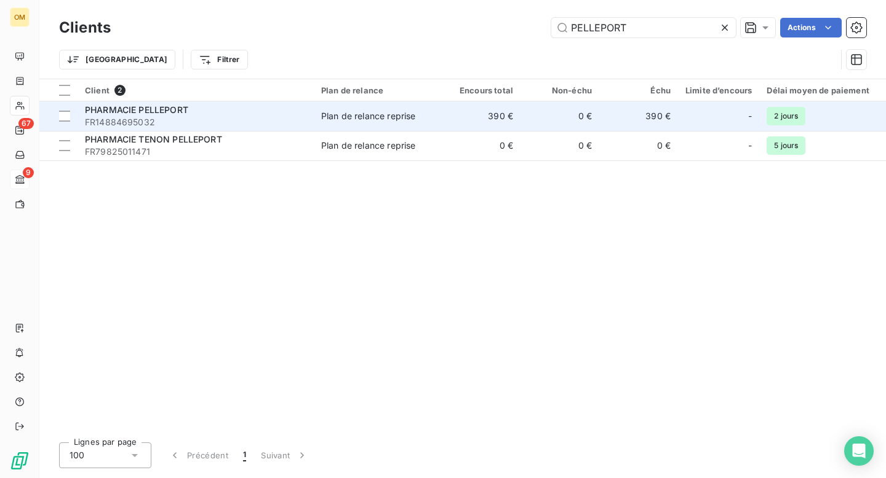
click at [450, 119] on td "390 €" at bounding box center [481, 116] width 79 height 30
